Goal: Find specific page/section

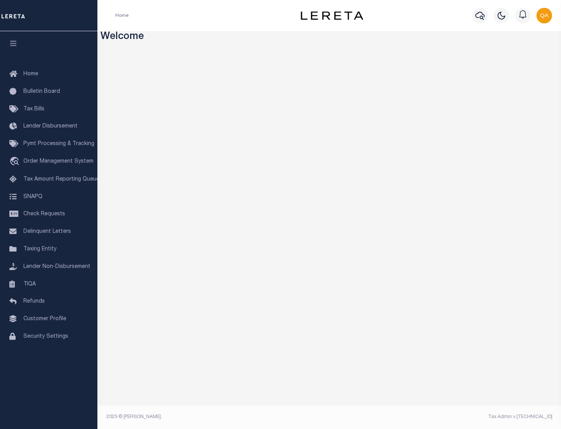
click at [49, 214] on span "Check Requests" at bounding box center [44, 213] width 42 height 5
select select "50"
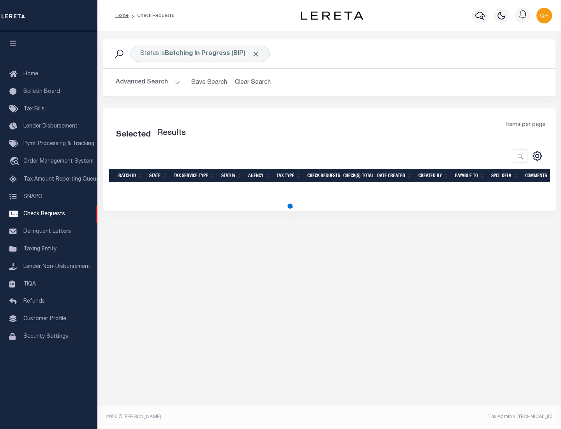
select select "50"
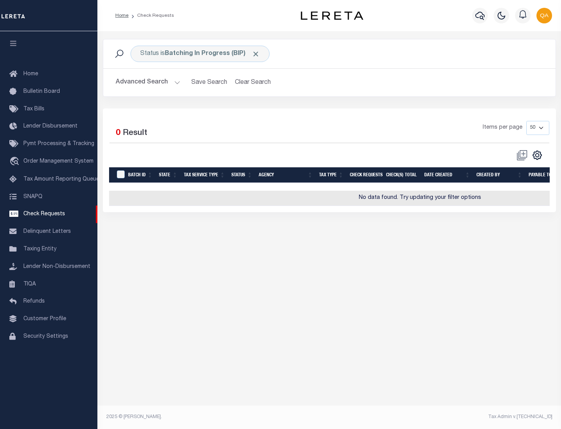
click at [256, 54] on span "Click to Remove" at bounding box center [256, 54] width 8 height 8
